Goal: Information Seeking & Learning: Learn about a topic

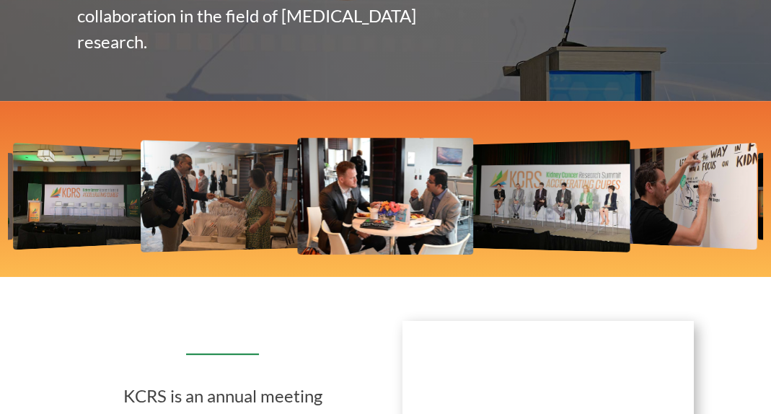
scroll to position [462, 0]
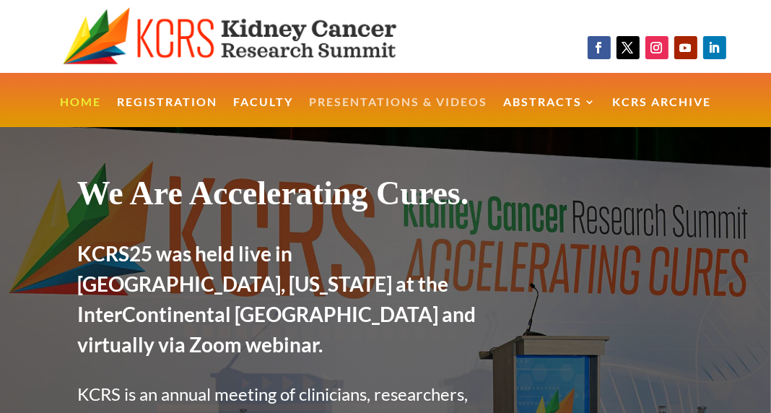
click at [416, 106] on link "Presentations & Videos" at bounding box center [398, 112] width 178 height 31
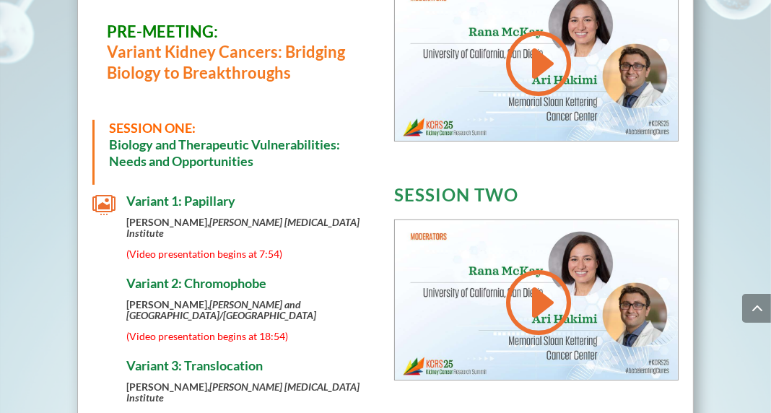
scroll to position [600, 0]
